Goal: Task Accomplishment & Management: Complete application form

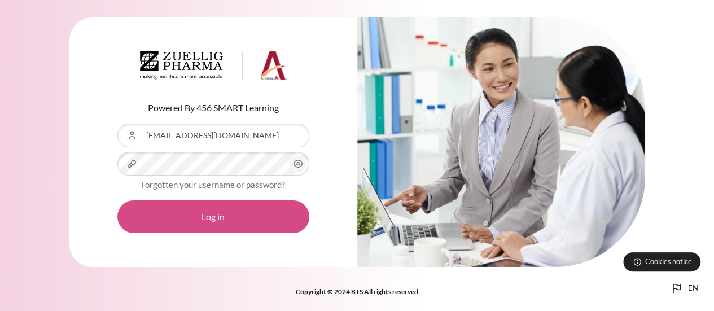
click at [252, 223] on button "Log in" at bounding box center [213, 216] width 192 height 33
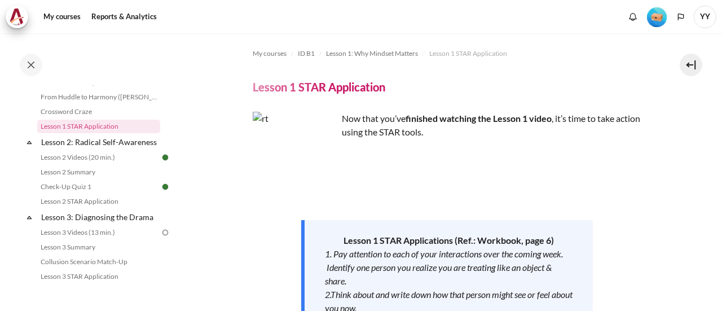
scroll to position [251, 0]
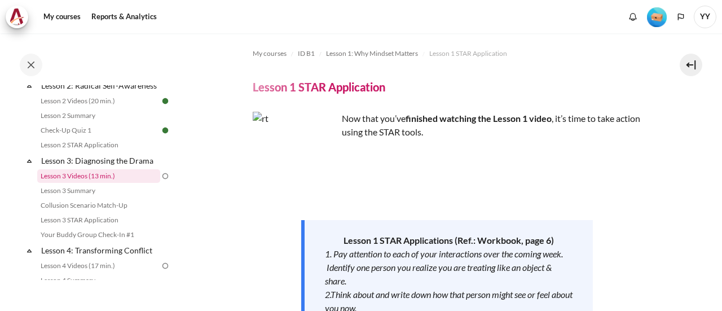
click at [85, 183] on link "Lesson 3 Videos (13 min.)" at bounding box center [98, 176] width 123 height 14
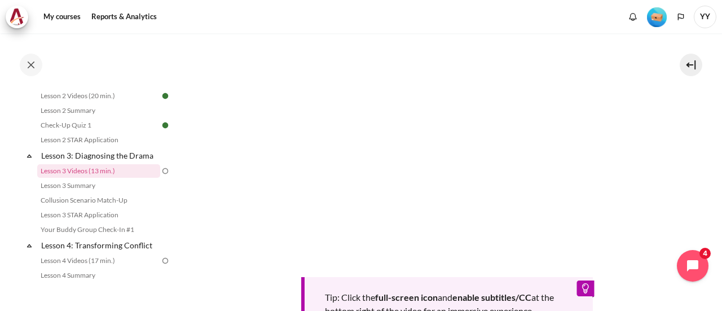
scroll to position [323, 0]
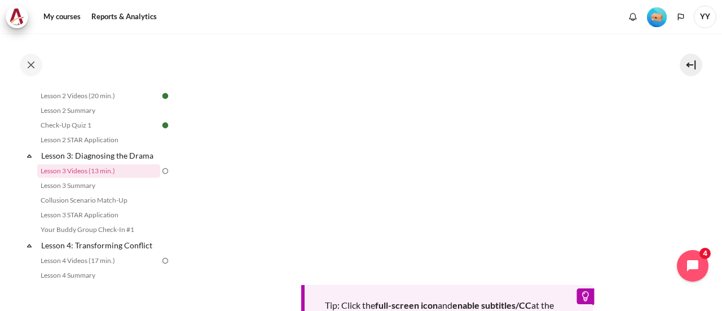
click at [205, 247] on section "My courses ID B1 Lesson 3: Diagnosing the Drama Lesson 3 Videos (13 min.) Lesso…" at bounding box center [446, 101] width 533 height 780
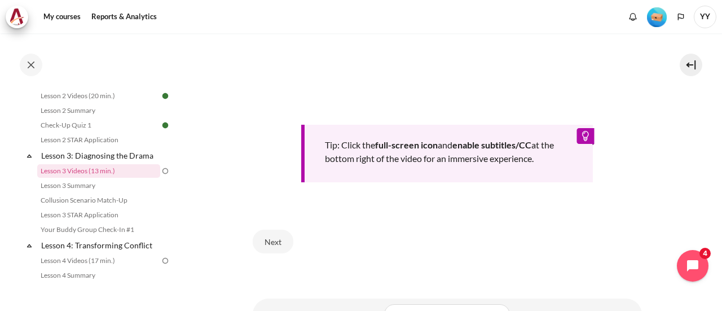
scroll to position [536, 0]
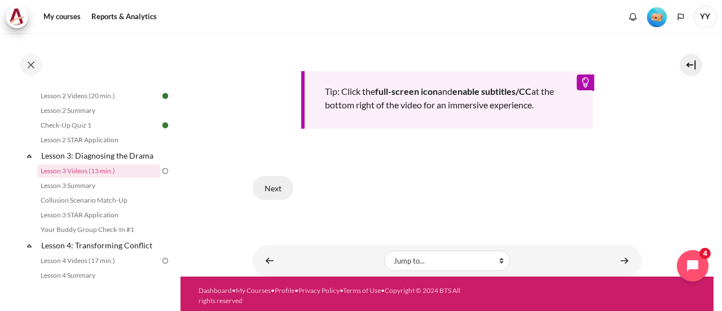
click at [271, 183] on button "Next" at bounding box center [273, 188] width 41 height 24
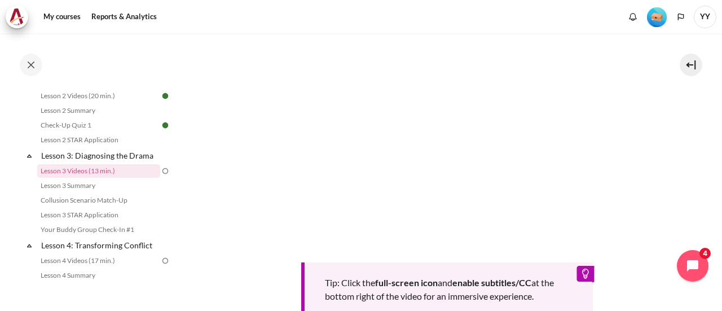
scroll to position [323, 0]
click at [500, 266] on div "Tip: Click the full-screen icon and enable subtitles/CC at the bottom right of …" at bounding box center [447, 170] width 389 height 303
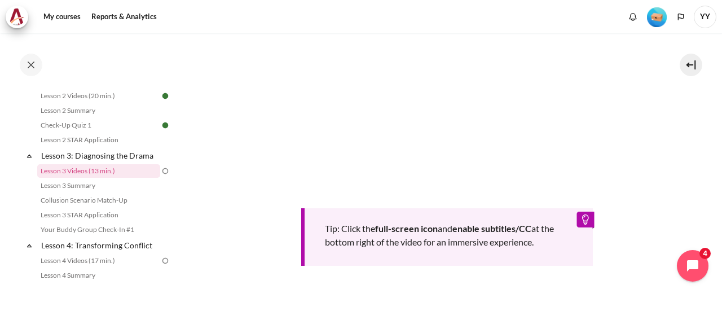
scroll to position [536, 0]
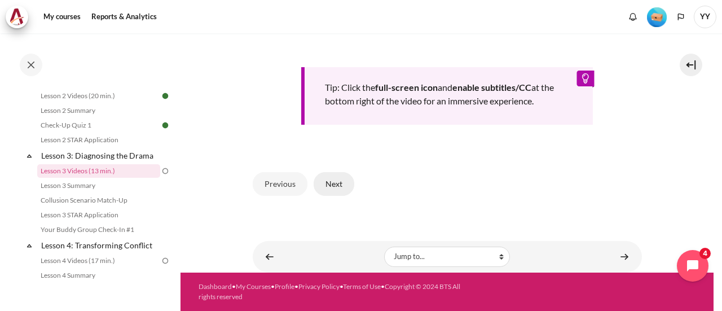
click at [336, 181] on button "Next" at bounding box center [334, 184] width 41 height 24
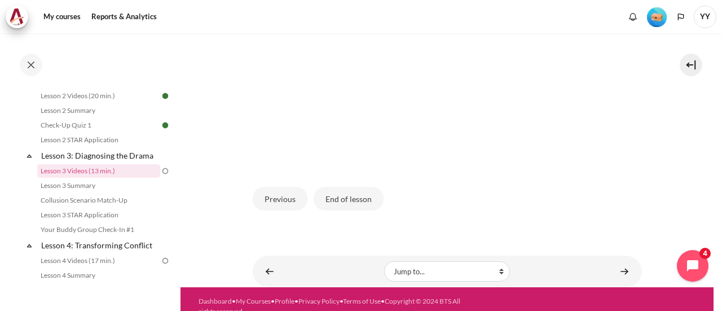
scroll to position [385, 0]
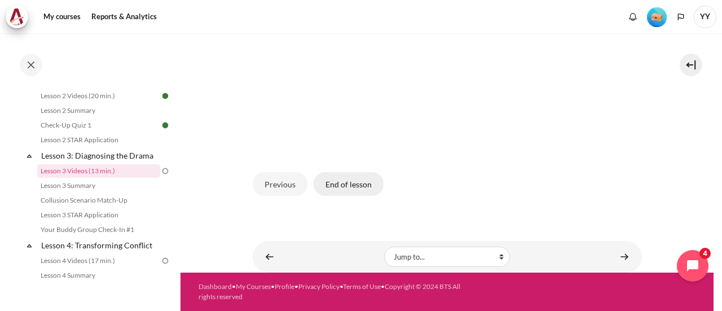
click at [350, 186] on button "End of lesson" at bounding box center [349, 184] width 70 height 24
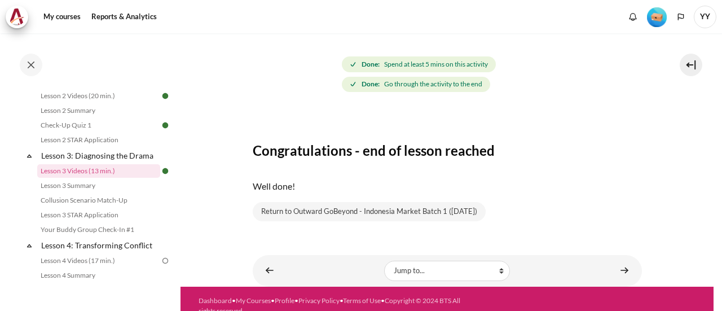
scroll to position [151, 0]
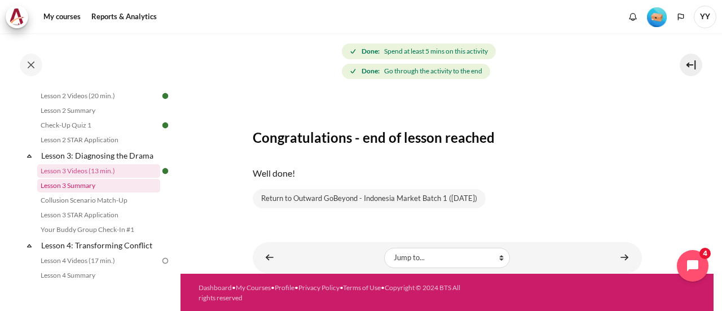
click at [90, 192] on link "Lesson 3 Summary" at bounding box center [98, 186] width 123 height 14
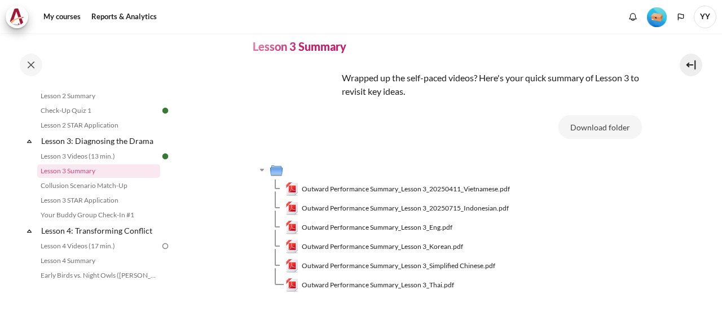
scroll to position [56, 0]
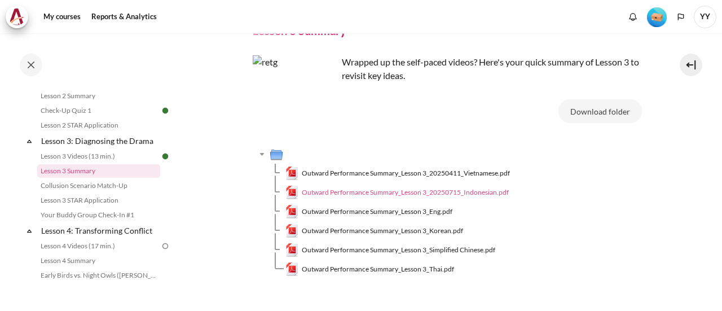
click at [469, 193] on span "Outward Performance Summary_Lesson 3_20250715_Indonesian.pdf" at bounding box center [405, 192] width 207 height 10
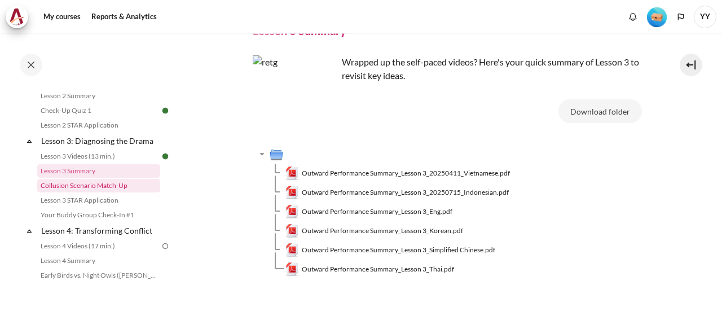
click at [118, 192] on link "Collusion Scenario Match-Up" at bounding box center [98, 186] width 123 height 14
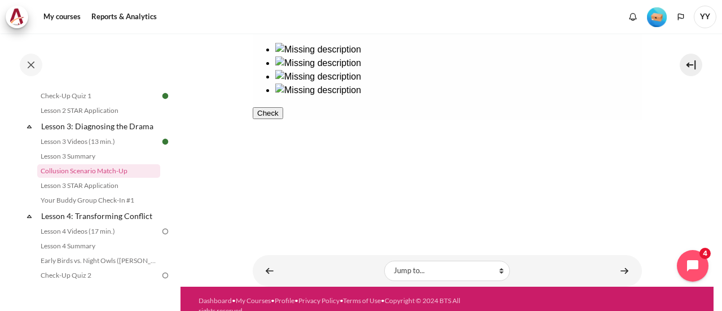
scroll to position [329, 0]
click at [90, 192] on link "Lesson 3 STAR Application" at bounding box center [98, 186] width 123 height 14
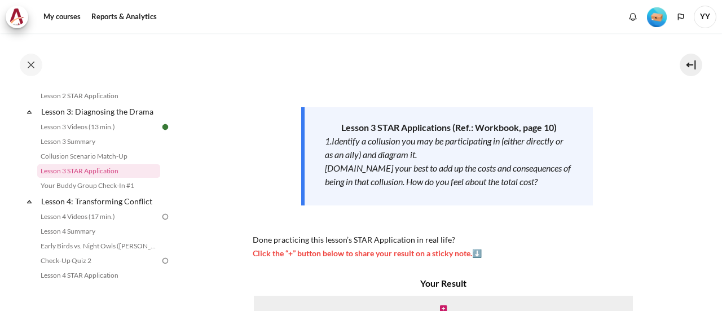
scroll to position [169, 0]
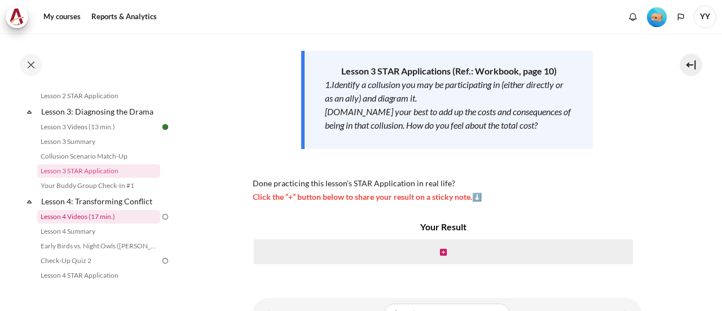
click at [80, 223] on link "Lesson 4 Videos (17 min.)" at bounding box center [98, 217] width 123 height 14
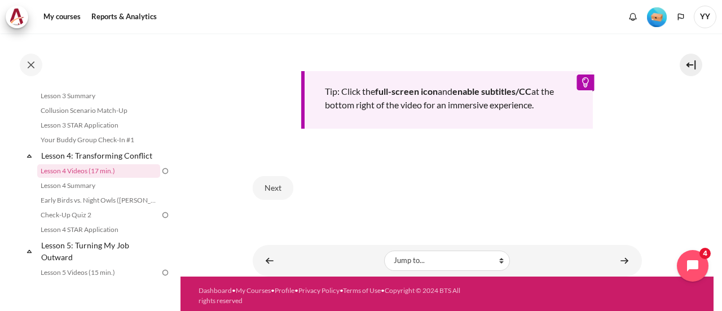
scroll to position [277, 0]
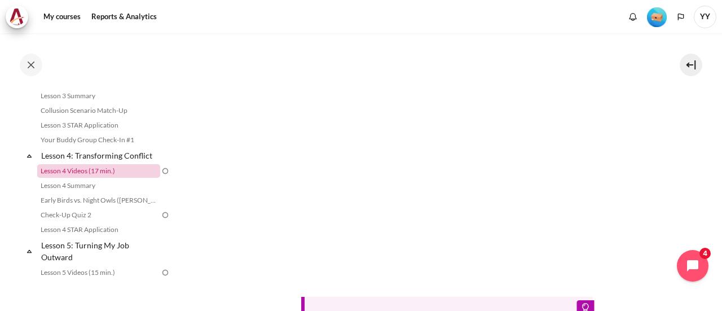
click at [106, 178] on link "Lesson 4 Videos (17 min.)" at bounding box center [98, 171] width 123 height 14
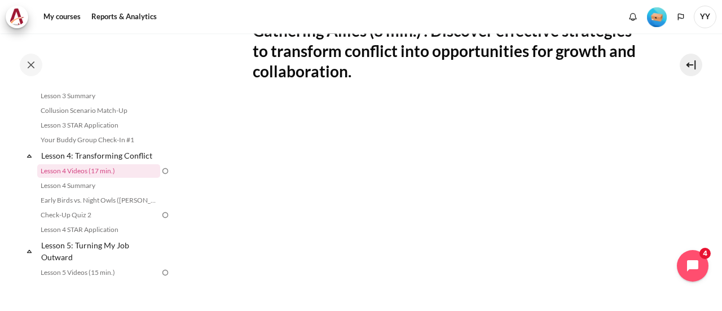
scroll to position [333, 0]
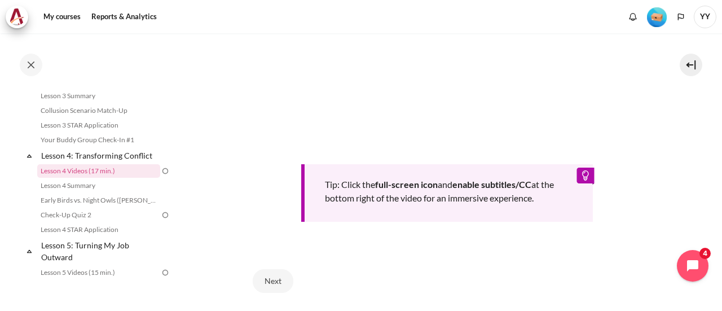
scroll to position [451, 0]
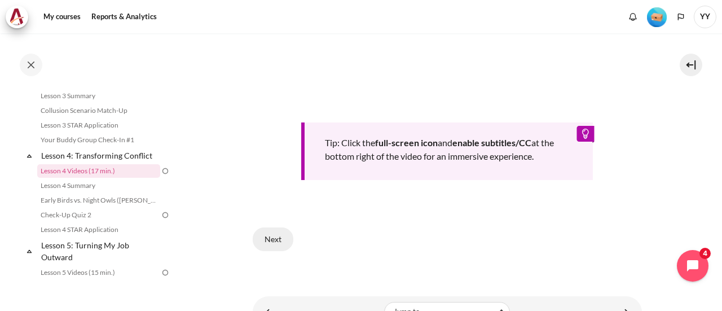
click at [268, 240] on button "Next" at bounding box center [273, 239] width 41 height 24
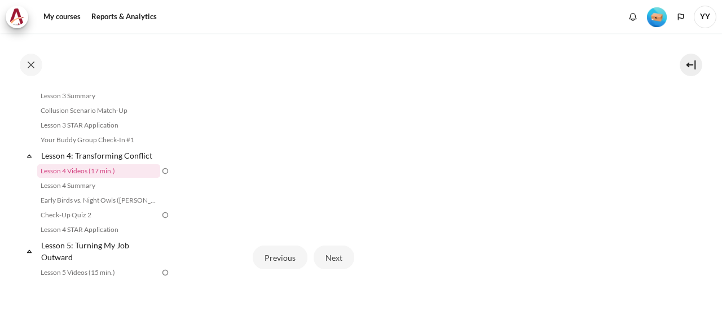
scroll to position [371, 0]
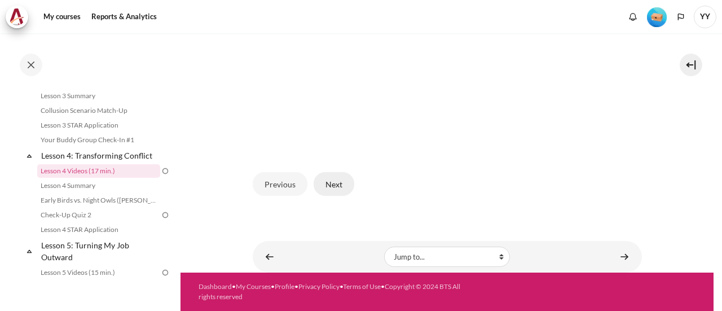
click at [334, 182] on button "Next" at bounding box center [334, 184] width 41 height 24
click at [326, 187] on button "Next" at bounding box center [334, 184] width 41 height 24
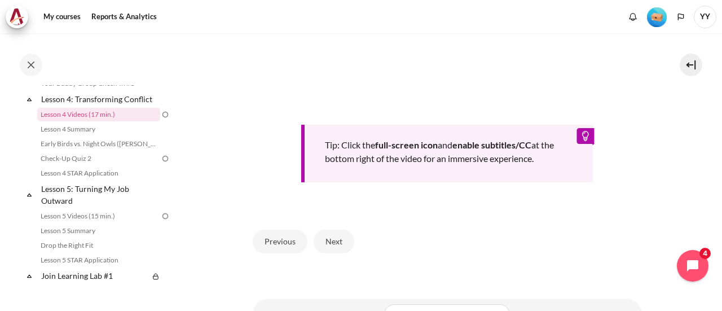
scroll to position [522, 0]
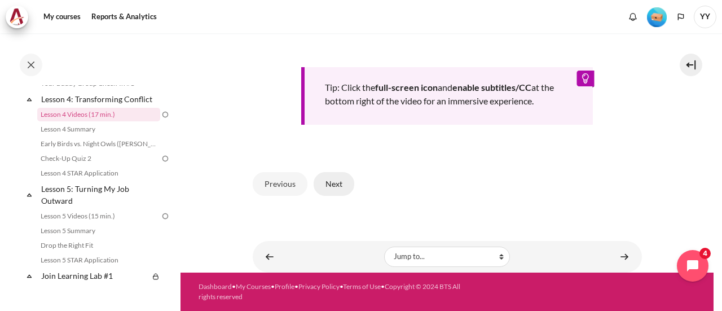
click at [331, 187] on button "Next" at bounding box center [334, 184] width 41 height 24
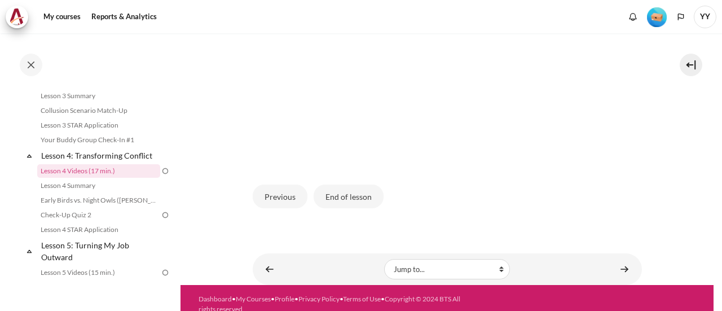
scroll to position [371, 0]
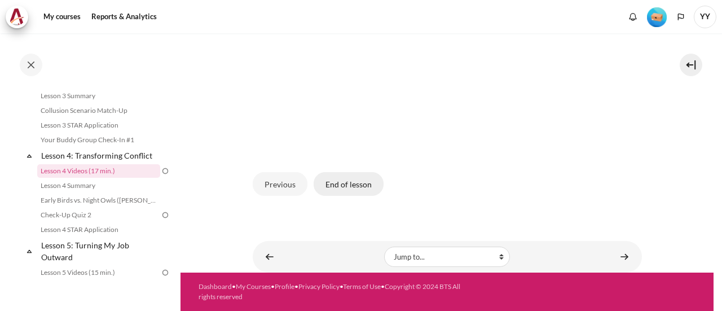
click at [344, 186] on button "End of lesson" at bounding box center [349, 184] width 70 height 24
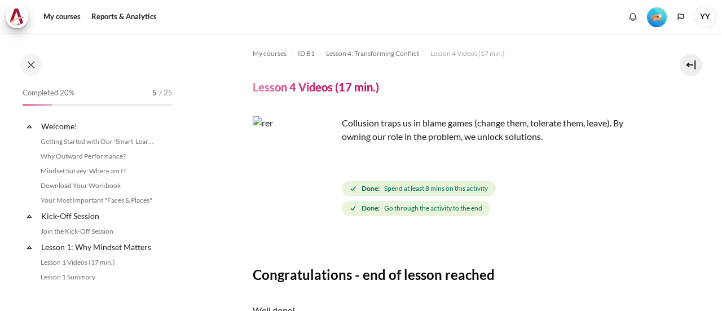
scroll to position [346, 0]
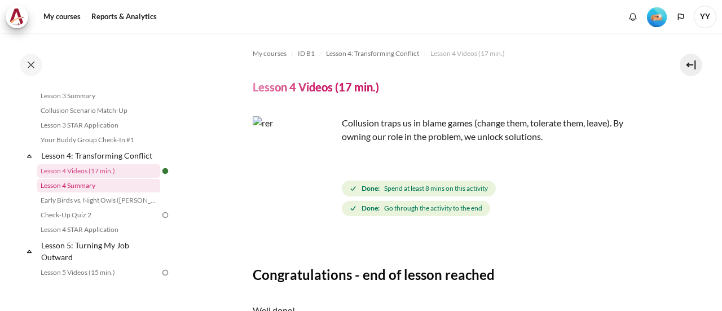
click at [68, 192] on link "Lesson 4 Summary" at bounding box center [98, 186] width 123 height 14
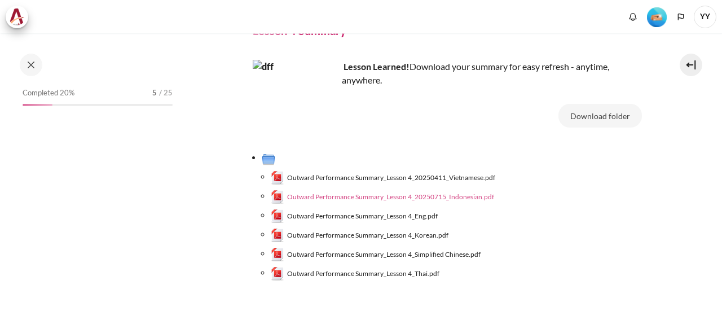
scroll to position [360, 0]
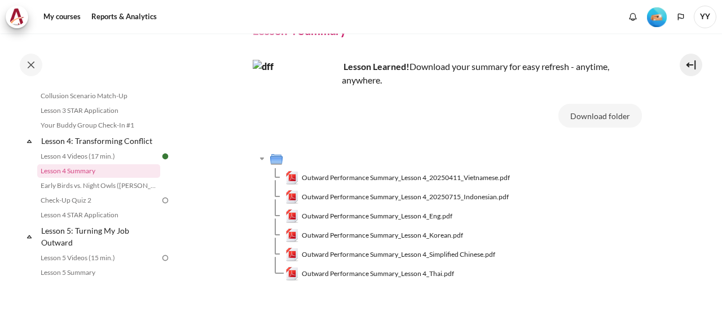
click at [442, 197] on span "Outward Performance Summary_Lesson 4_20250715_Indonesian.pdf" at bounding box center [405, 197] width 207 height 10
click at [69, 207] on link "Check-Up Quiz 2" at bounding box center [98, 200] width 123 height 14
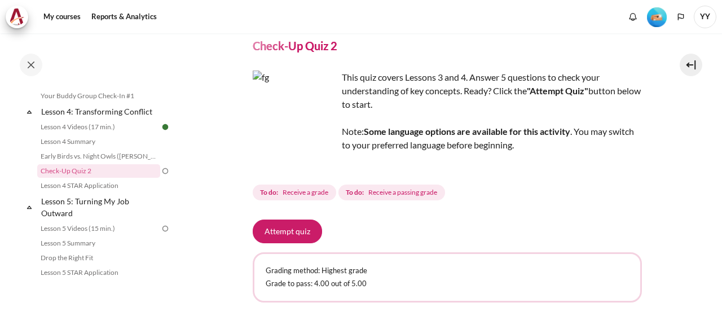
scroll to position [56, 0]
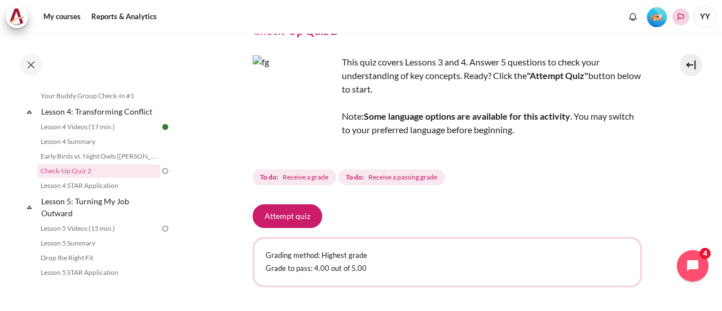
click at [681, 18] on icon "Languages" at bounding box center [681, 17] width 6 height 7
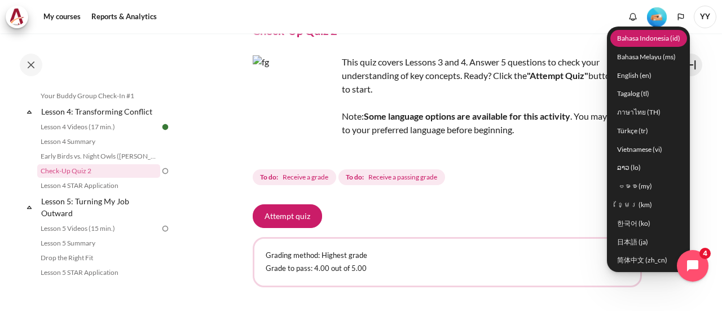
click at [659, 39] on link "Bahasa Indonesia ‎(id)‎" at bounding box center [648, 37] width 77 height 17
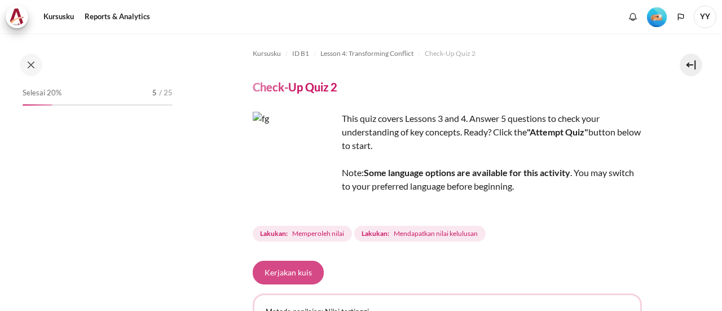
scroll to position [390, 0]
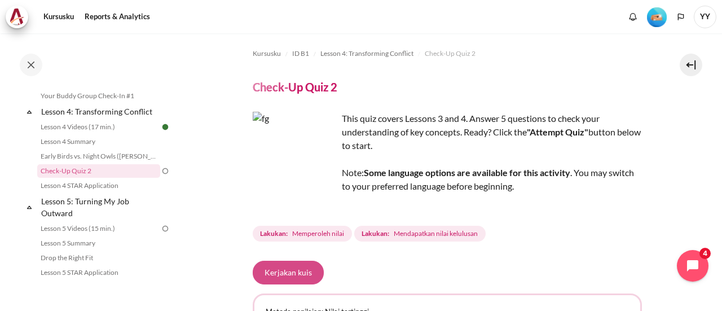
click at [284, 276] on button "Kerjakan kuis" at bounding box center [288, 273] width 71 height 24
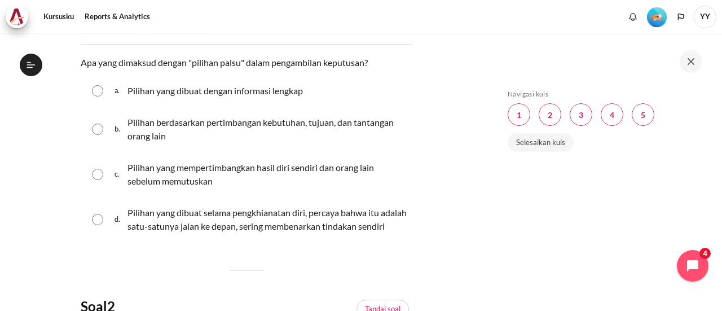
scroll to position [169, 0]
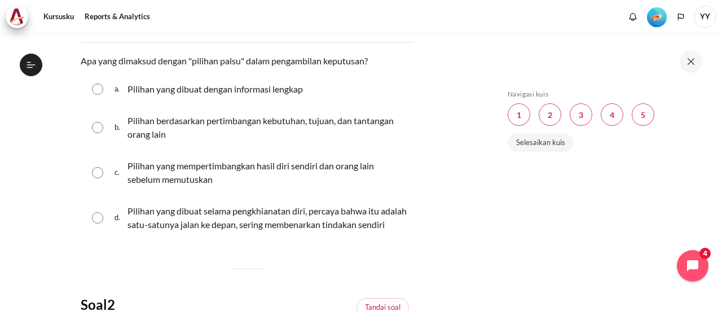
click at [99, 223] on input "Konten" at bounding box center [97, 217] width 11 height 11
radio input "true"
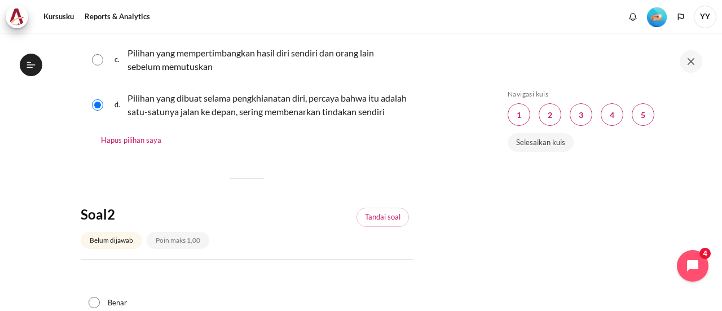
scroll to position [395, 0]
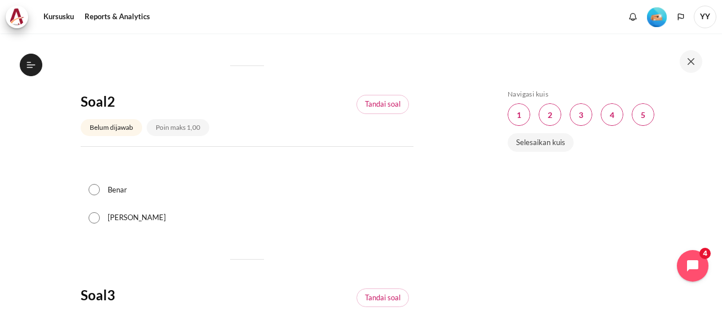
click at [95, 195] on input "Benar" at bounding box center [94, 189] width 11 height 11
radio input "true"
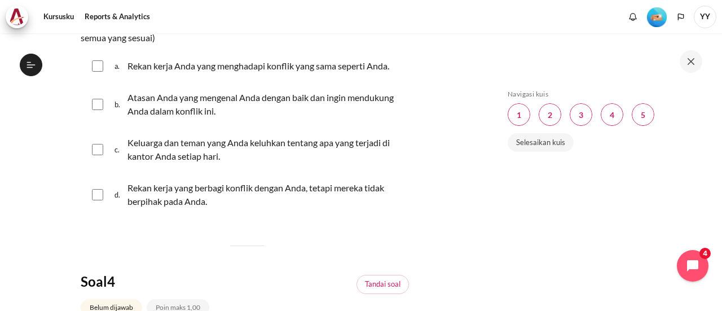
scroll to position [677, 0]
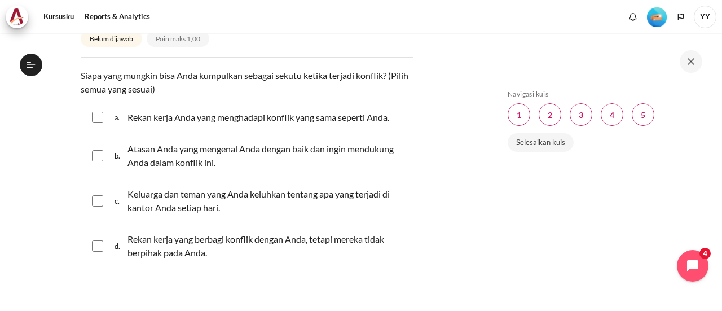
click at [99, 123] on input "Konten" at bounding box center [97, 117] width 11 height 11
checkbox input "true"
click at [91, 221] on div "c. Keluarga dan teman yang Anda keluhkan tentang apa yang terjadi di kantor And…" at bounding box center [247, 200] width 333 height 43
click at [93, 206] on input "Konten" at bounding box center [97, 200] width 11 height 11
checkbox input "true"
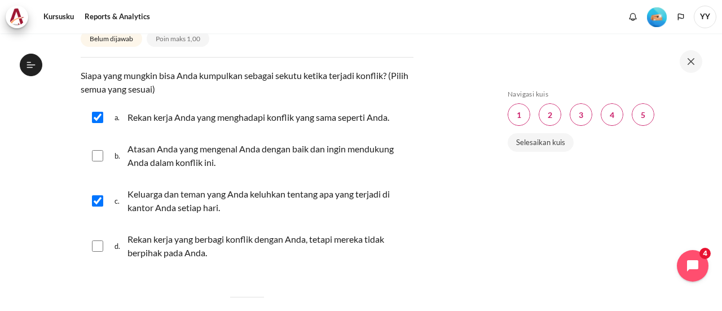
click at [96, 252] on input "Konten" at bounding box center [97, 245] width 11 height 11
checkbox input "true"
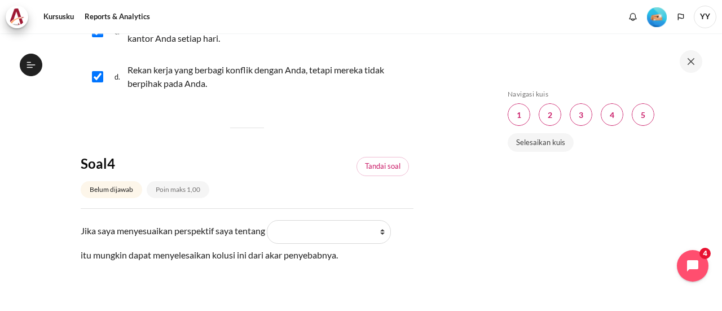
scroll to position [902, 0]
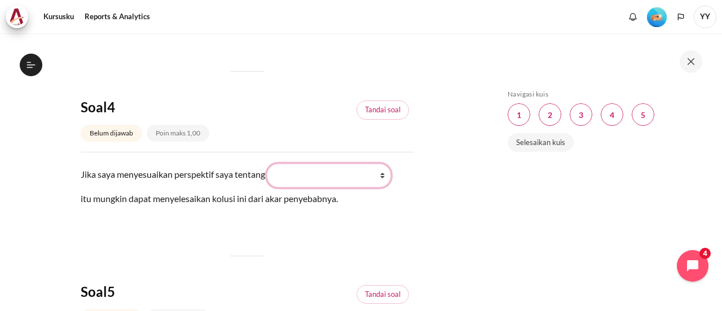
click at [390, 187] on select "What they do What I see and feel about what they do What I do What they see and…" at bounding box center [329, 176] width 124 height 24
select select "2"
click at [275, 175] on select "What they do What I see and feel about what they do What I do What they see and…" at bounding box center [329, 176] width 124 height 24
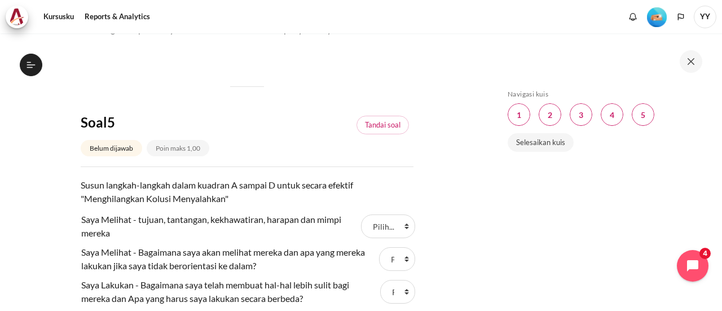
scroll to position [1128, 0]
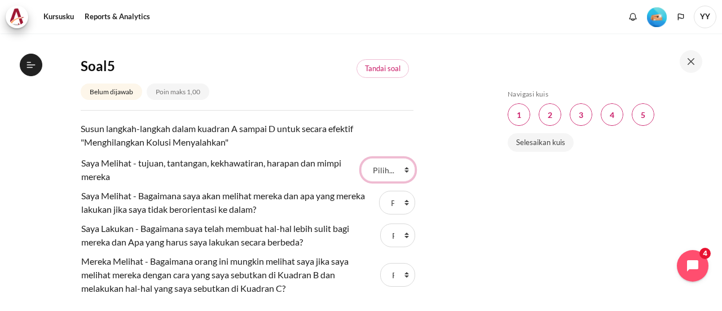
click at [399, 181] on select "Pilih... A B D C" at bounding box center [388, 170] width 54 height 24
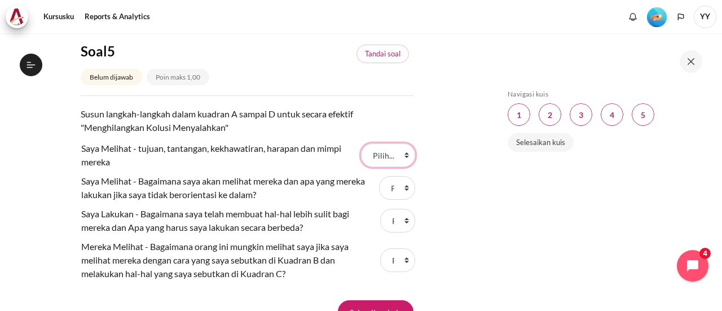
scroll to position [1185, 0]
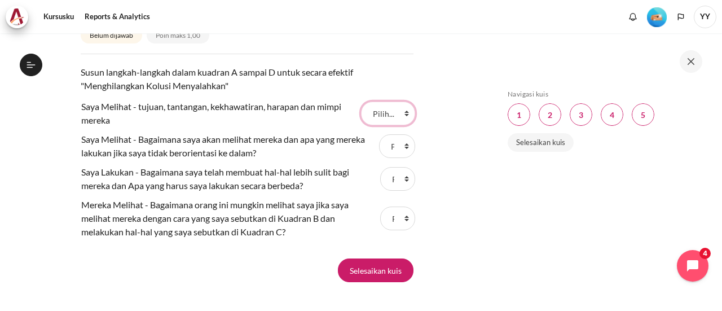
click at [399, 123] on select "Pilih... A B D C" at bounding box center [388, 114] width 54 height 24
click at [399, 125] on select "Pilih... A B D C" at bounding box center [388, 114] width 54 height 24
click at [361, 113] on select "Pilih... A B D C" at bounding box center [388, 114] width 54 height 24
click at [399, 121] on select "Pilih... A B D C" at bounding box center [388, 114] width 54 height 24
select select "4"
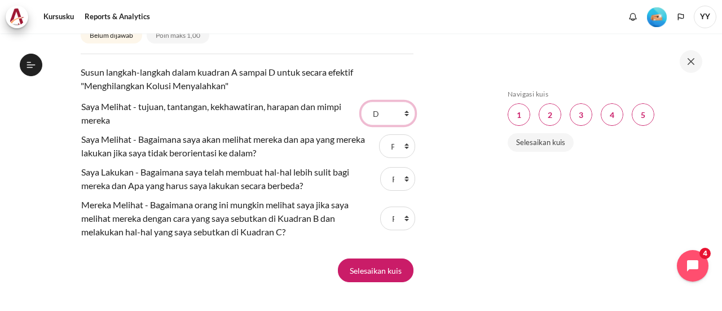
click at [361, 113] on select "Pilih... A B D C" at bounding box center [388, 114] width 54 height 24
click at [399, 157] on select "Pilih... A B D C" at bounding box center [397, 146] width 36 height 24
select select "2"
click at [379, 146] on select "Pilih... A B D C" at bounding box center [397, 146] width 36 height 24
click at [399, 187] on select "Pilih... A B D C" at bounding box center [397, 179] width 35 height 24
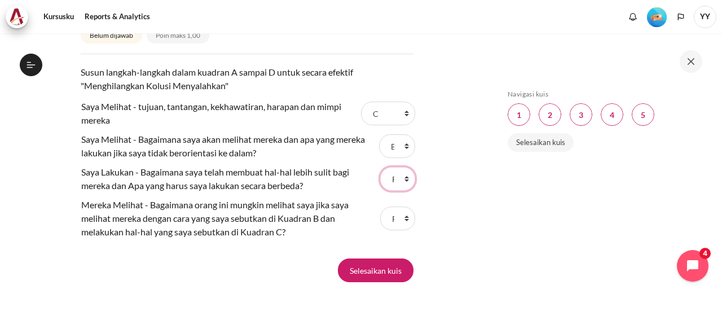
select select "1"
click at [380, 179] on select "Pilih... A B D C" at bounding box center [397, 179] width 35 height 24
click at [402, 228] on select "Pilih... A B D C" at bounding box center [397, 218] width 35 height 24
select select "3"
click at [380, 218] on select "Pilih... A B D C" at bounding box center [397, 218] width 35 height 24
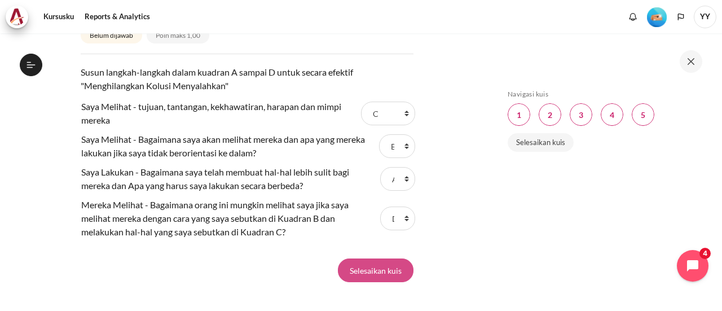
click at [386, 282] on input "Selesaikan kuis" at bounding box center [376, 270] width 76 height 24
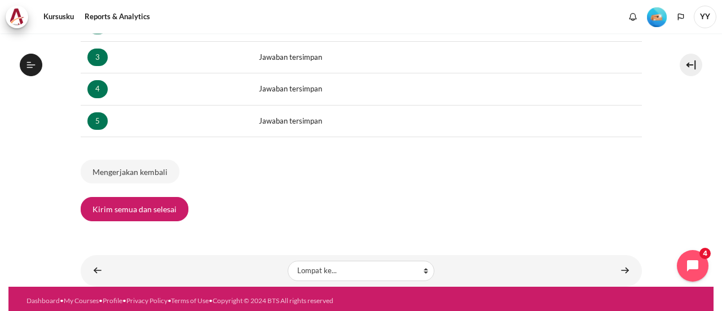
scroll to position [267, 0]
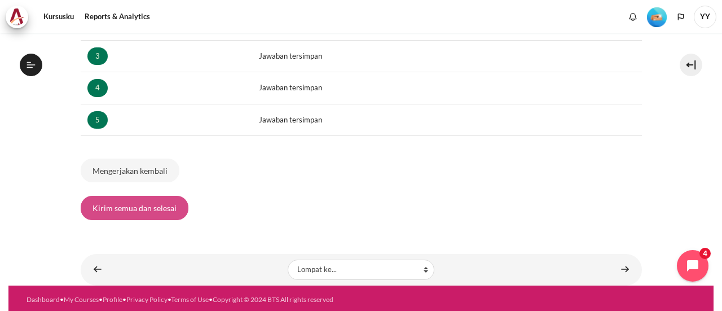
click at [164, 209] on button "Kirim semua dan selesai" at bounding box center [135, 208] width 108 height 24
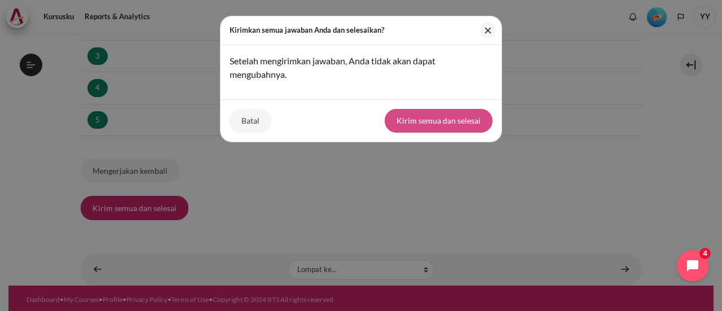
click at [447, 117] on button "Kirim semua dan selesai" at bounding box center [439, 121] width 108 height 24
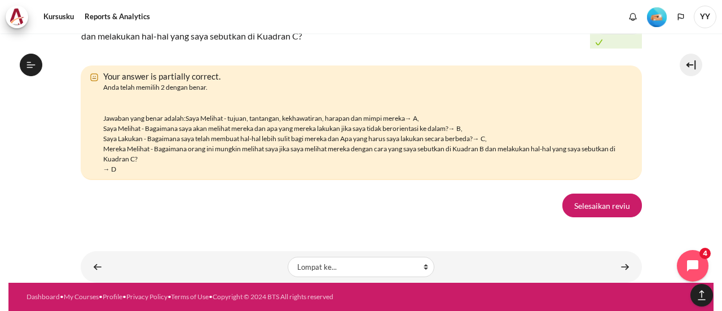
scroll to position [2002, 0]
click at [591, 209] on link "Selesaikan reviu" at bounding box center [602, 205] width 80 height 24
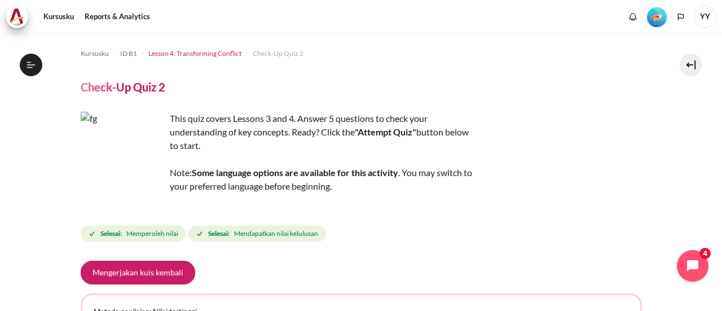
click at [199, 54] on span "Lesson 4: Transforming Conflict" at bounding box center [194, 54] width 93 height 10
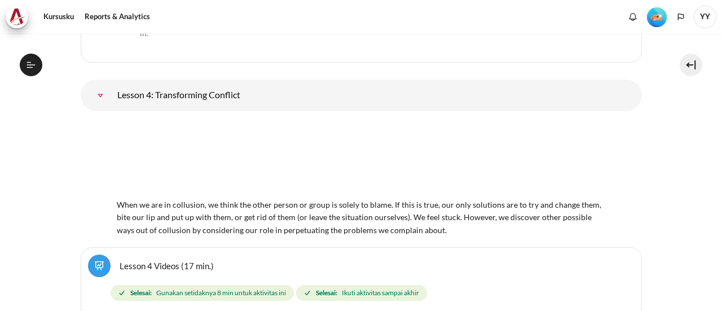
scroll to position [375, 0]
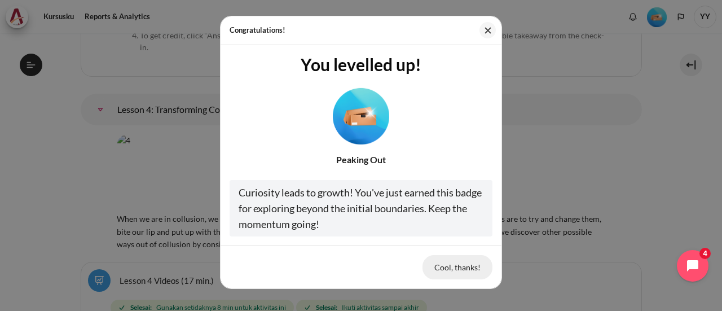
click at [457, 270] on button "Cool, thanks!" at bounding box center [457, 267] width 70 height 24
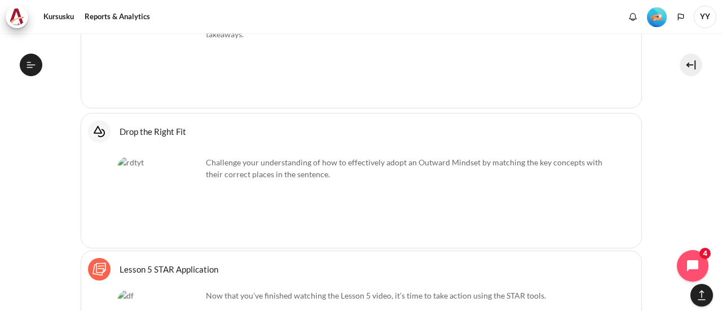
scroll to position [0, 0]
